Goal: Information Seeking & Learning: Stay updated

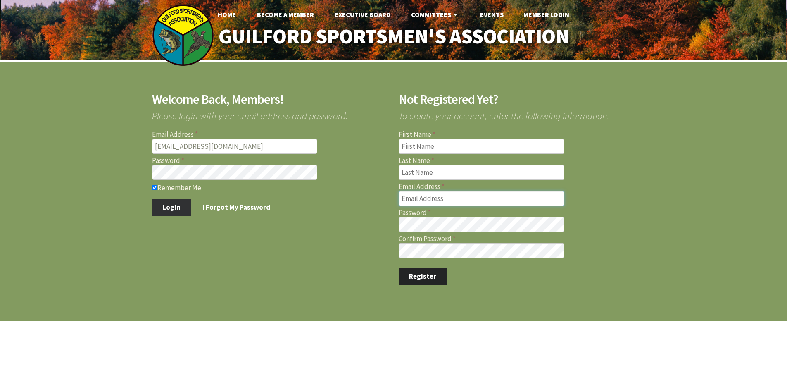
type input "marcmastriano@yahoo.com"
click at [169, 203] on button "Login" at bounding box center [171, 207] width 39 height 17
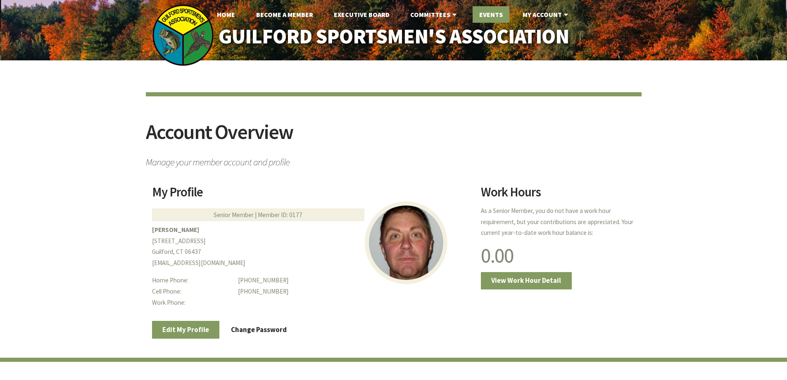
click at [495, 12] on link "Events" at bounding box center [491, 14] width 37 height 17
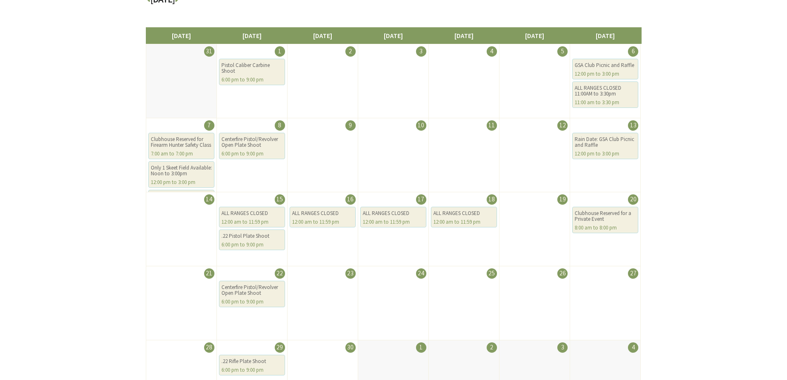
scroll to position [83, 0]
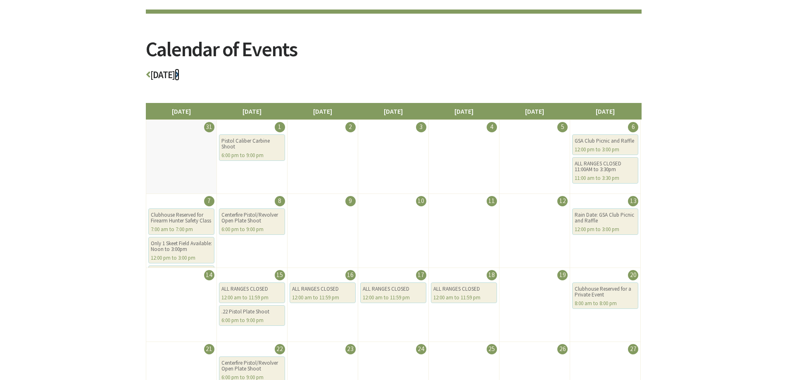
click at [179, 76] on icon at bounding box center [177, 75] width 5 height 10
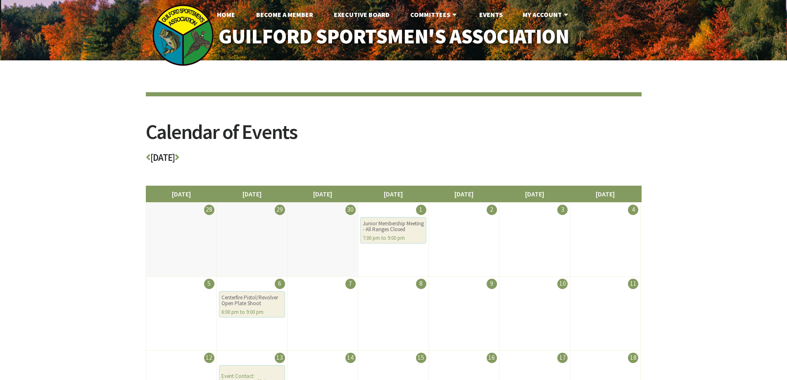
scroll to position [41, 0]
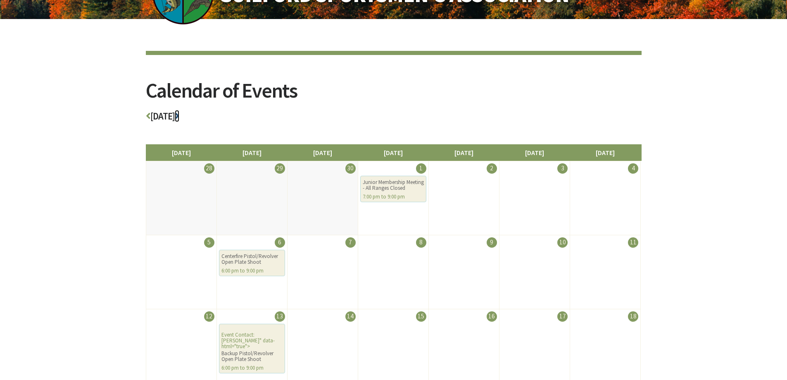
click at [179, 116] on icon at bounding box center [177, 116] width 5 height 10
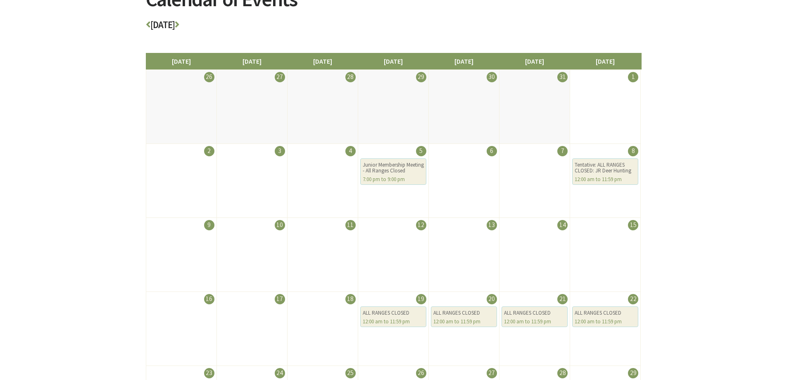
scroll to position [83, 0]
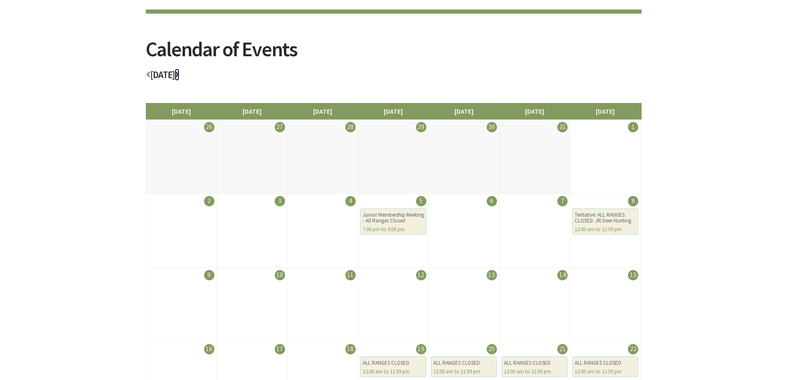
click at [179, 74] on icon at bounding box center [177, 75] width 5 height 10
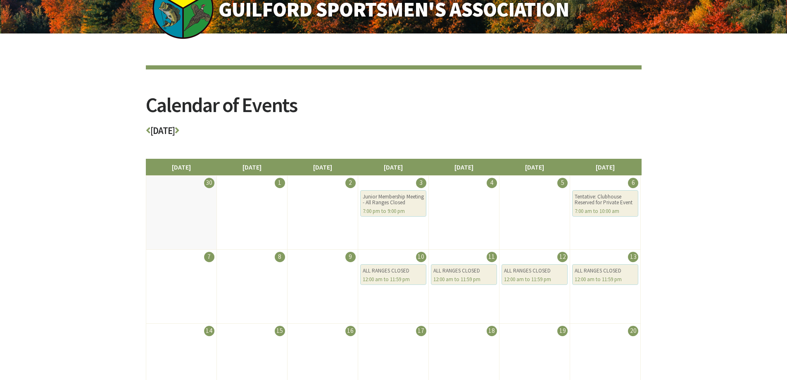
scroll to position [41, 0]
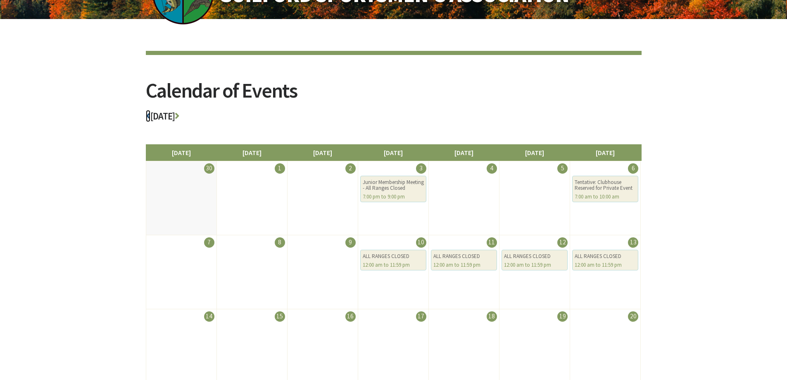
click at [148, 117] on icon at bounding box center [148, 116] width 5 height 10
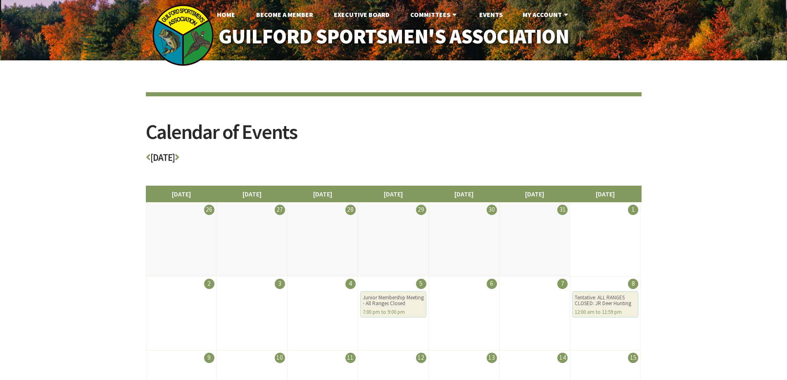
click at [148, 117] on article "Calendar of Events November 2025 Sunday Monday Tuesday Wednesday Thursday Frida…" at bounding box center [394, 153] width 496 height 123
click at [146, 158] on icon at bounding box center [148, 157] width 5 height 10
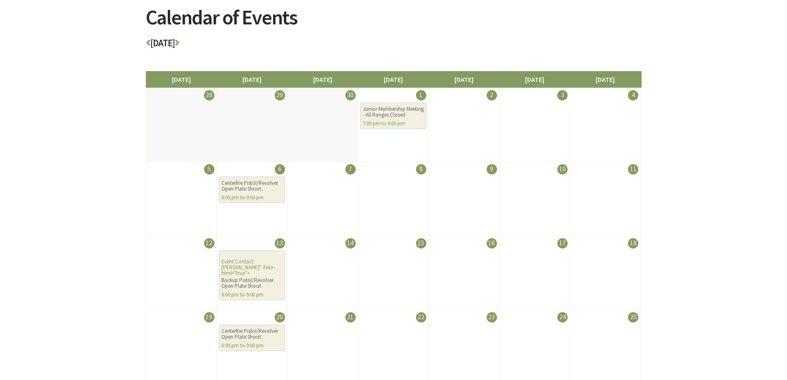
scroll to position [124, 0]
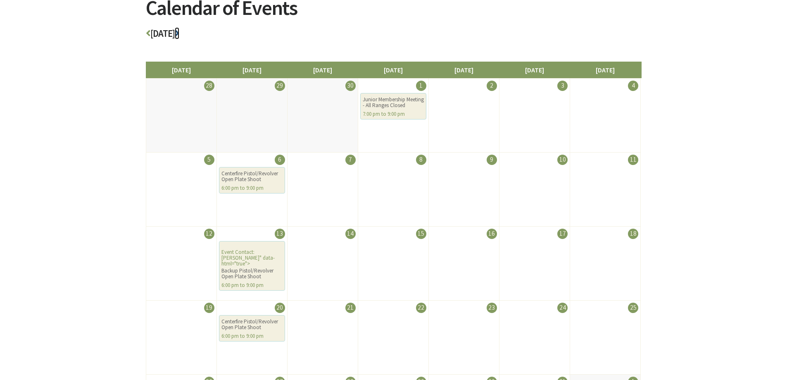
click at [179, 33] on icon at bounding box center [177, 34] width 5 height 10
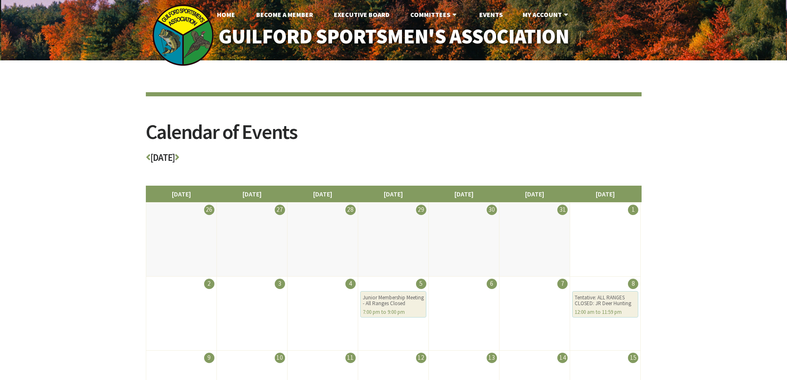
click at [207, 33] on img at bounding box center [183, 35] width 62 height 62
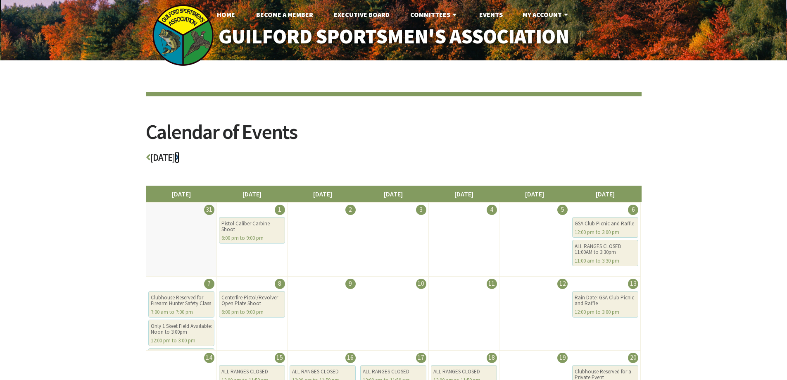
click at [179, 157] on icon at bounding box center [177, 157] width 5 height 10
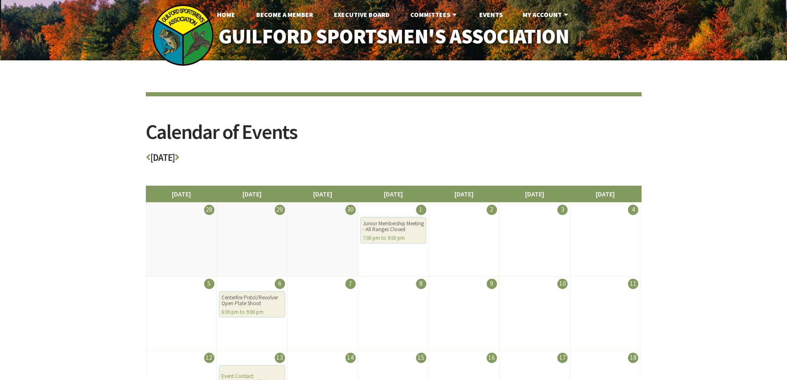
drag, startPoint x: 0, startPoint y: 0, endPoint x: 219, endPoint y: 157, distance: 269.8
click at [219, 157] on h3 "October 2025" at bounding box center [394, 159] width 496 height 14
click at [179, 159] on icon at bounding box center [177, 157] width 5 height 10
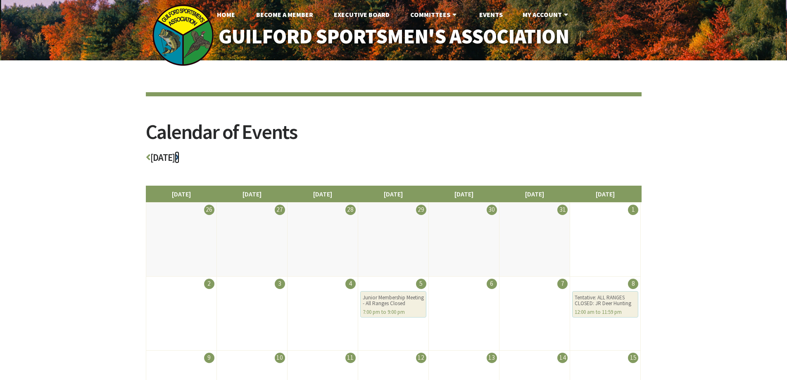
click at [179, 157] on icon at bounding box center [177, 157] width 5 height 10
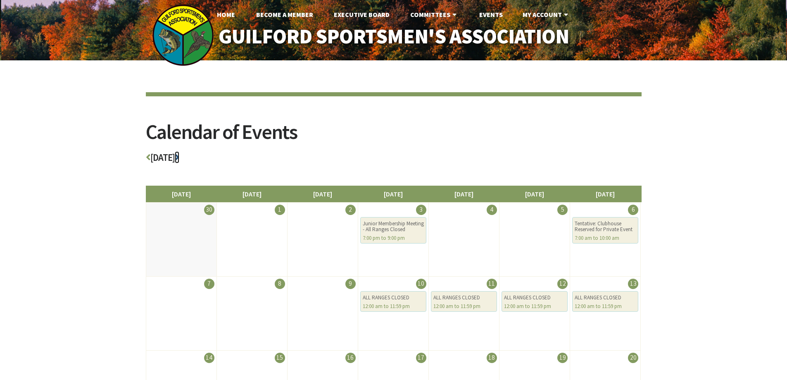
click at [179, 160] on icon at bounding box center [177, 157] width 5 height 10
